Goal: Task Accomplishment & Management: Use online tool/utility

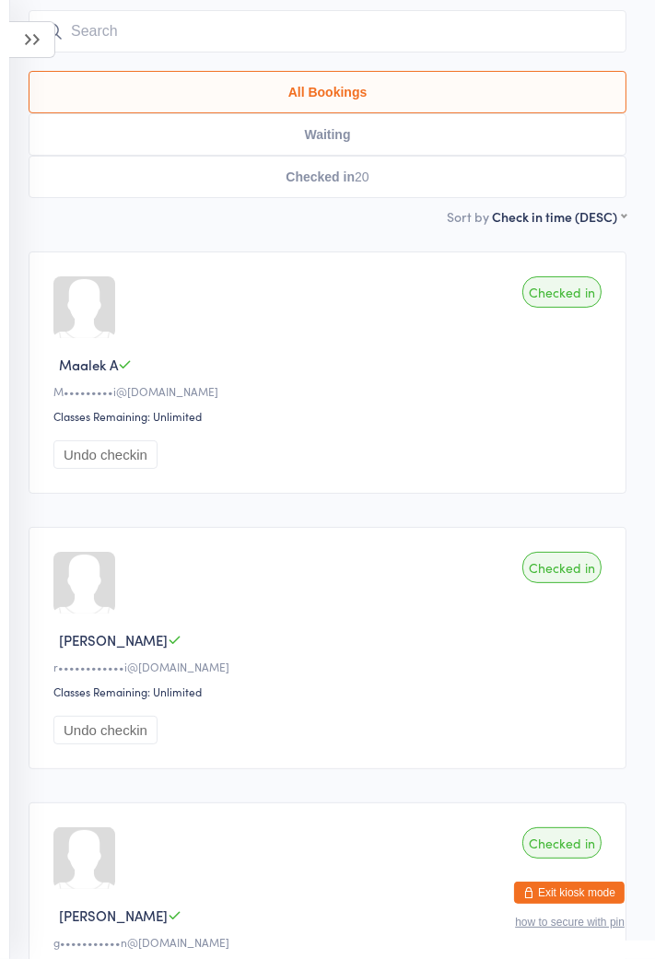
click at [273, 869] on div "Checked in [PERSON_NAME] g•••••••••••n@[DOMAIN_NAME] Classes Remaining: Unlimit…" at bounding box center [328, 923] width 598 height 242
click at [423, 932] on div "Checked in [PERSON_NAME] g•••••••••••n@[DOMAIN_NAME] Classes Remaining: Unlimit…" at bounding box center [328, 923] width 598 height 242
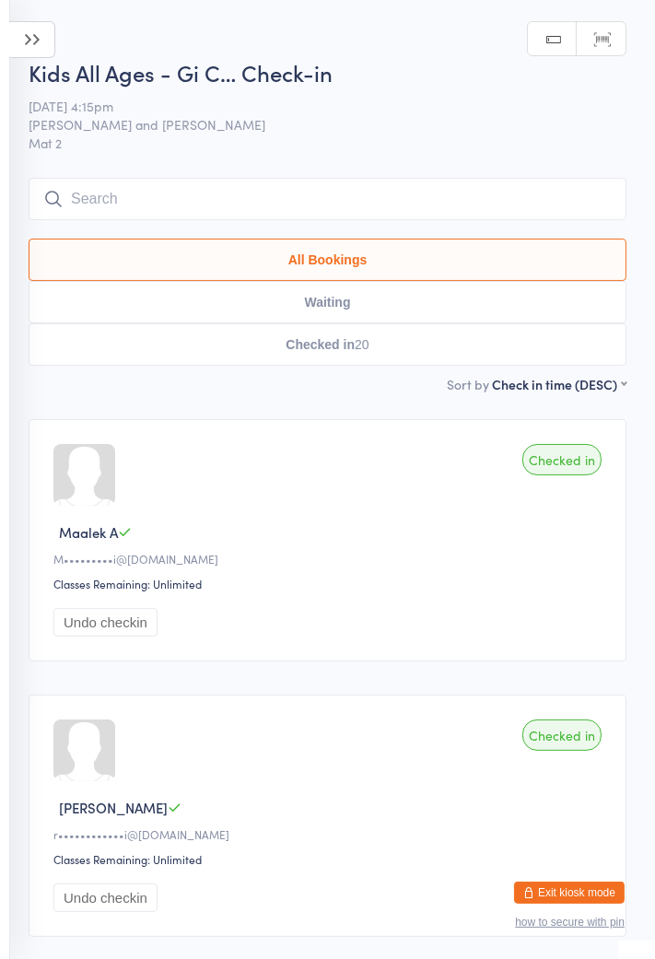
click at [18, 49] on icon at bounding box center [32, 39] width 46 height 37
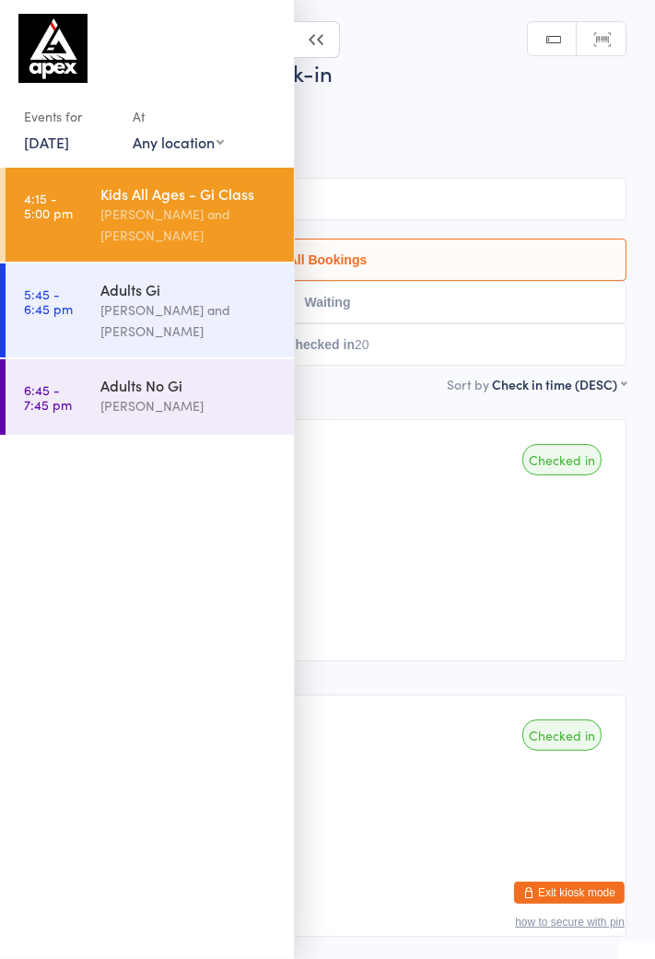
click at [228, 414] on div "[PERSON_NAME]" at bounding box center [189, 405] width 178 height 21
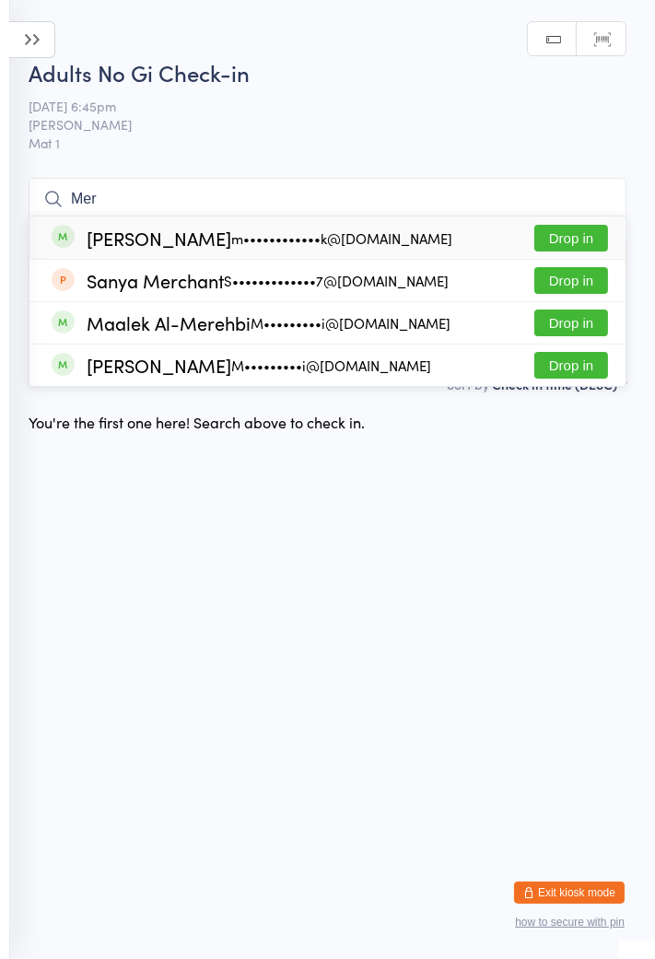
type input "Mer"
click at [570, 246] on button "Drop in" at bounding box center [571, 238] width 74 height 27
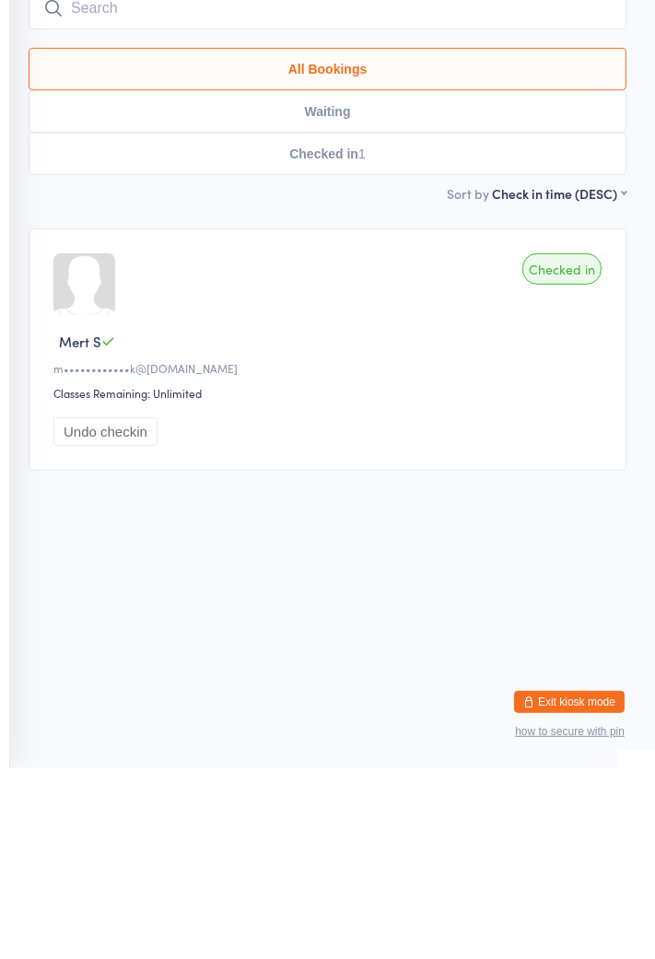
type input "V"
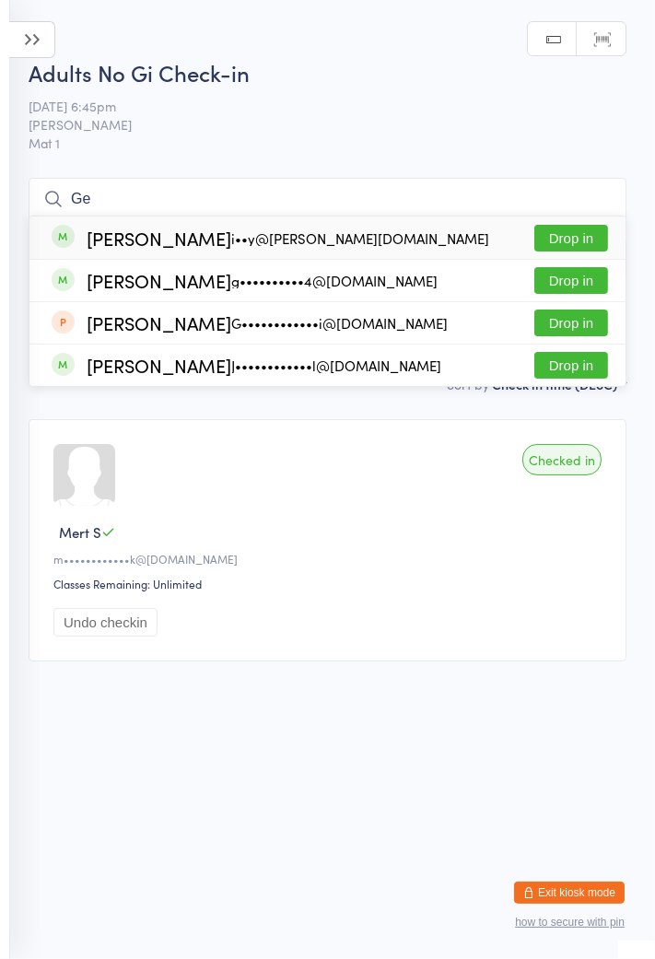
type input "Ge"
click at [266, 278] on div "g••••••••••4@[DOMAIN_NAME]" at bounding box center [334, 281] width 206 height 15
